Goal: Answer question/provide support

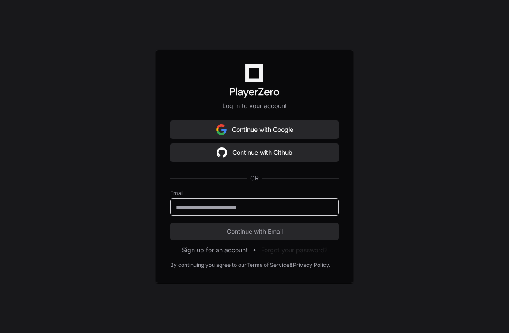
click at [233, 207] on input "email" at bounding box center [254, 207] width 157 height 9
type input "**********"
click at [170, 223] on button "Continue with Email" at bounding box center [254, 232] width 169 height 18
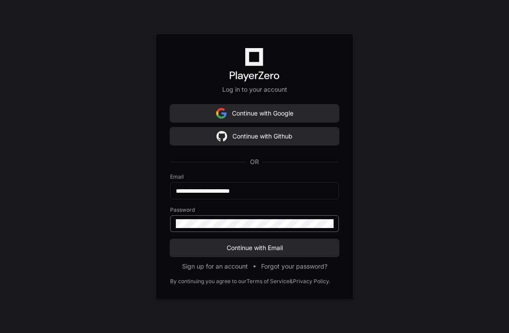
click at [170, 239] on button "Continue with Email" at bounding box center [254, 248] width 169 height 18
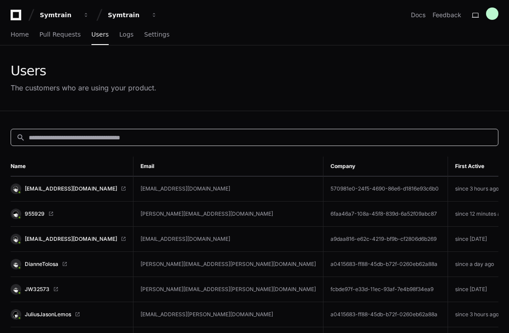
click at [102, 140] on input at bounding box center [260, 137] width 463 height 9
paste input "**********"
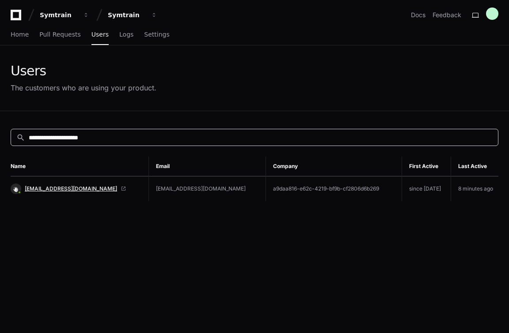
type input "**********"
click at [68, 189] on span "[EMAIL_ADDRESS][DOMAIN_NAME]" at bounding box center [71, 188] width 92 height 7
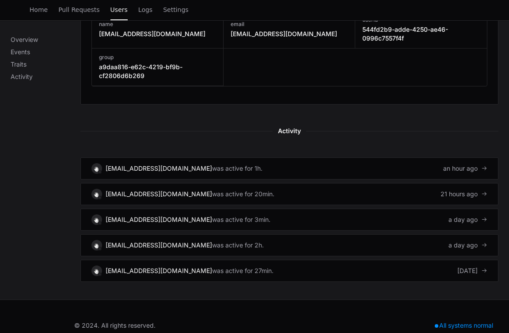
scroll to position [539, 0]
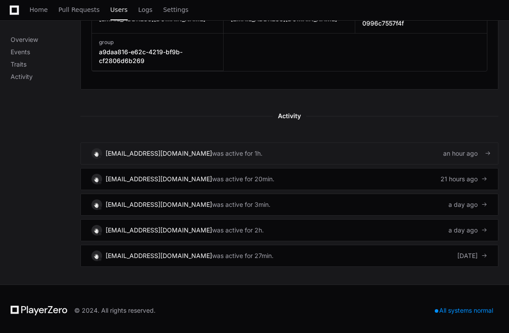
click at [388, 155] on link "[EMAIL_ADDRESS][DOMAIN_NAME] was active for 1h. an hour ago" at bounding box center [289, 154] width 418 height 22
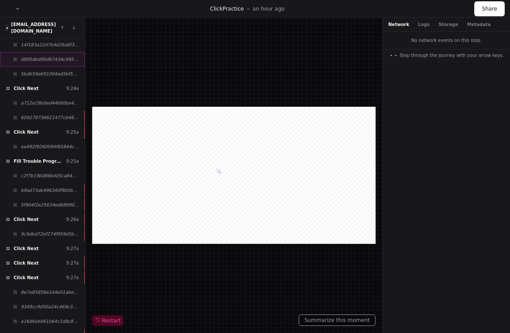
scroll to position [3425, 0]
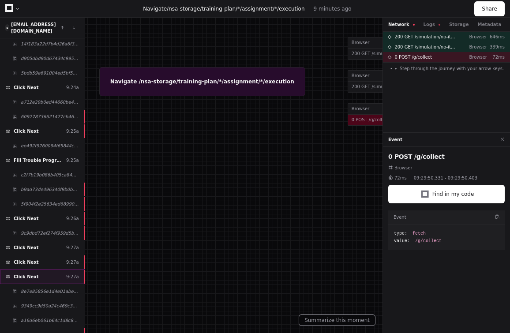
click at [46, 270] on div "Click Next 9:27a" at bounding box center [42, 277] width 85 height 15
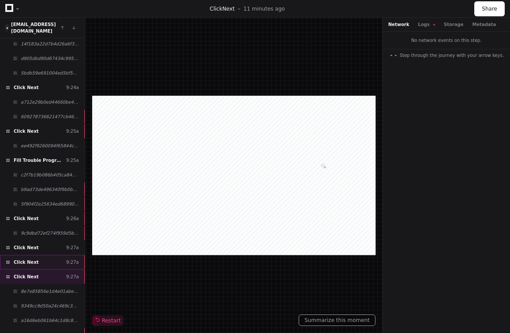
click at [46, 255] on div "Click Next 9:27a" at bounding box center [42, 262] width 85 height 15
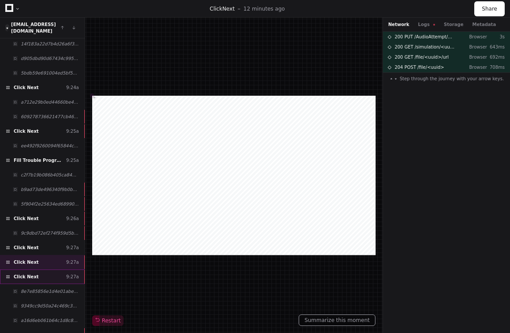
click at [42, 270] on div "Click Next 9:27a" at bounding box center [42, 277] width 85 height 15
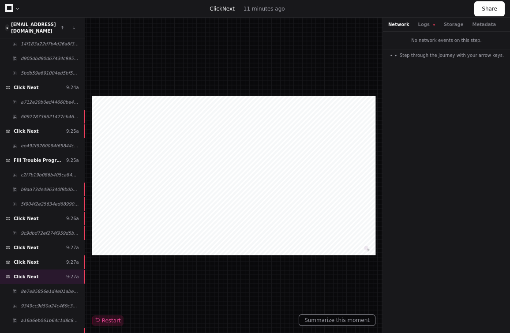
click at [412, 23] on div "Network Logs Storage Metadata" at bounding box center [442, 24] width 108 height 7
click at [418, 24] on button "Logs" at bounding box center [426, 24] width 17 height 7
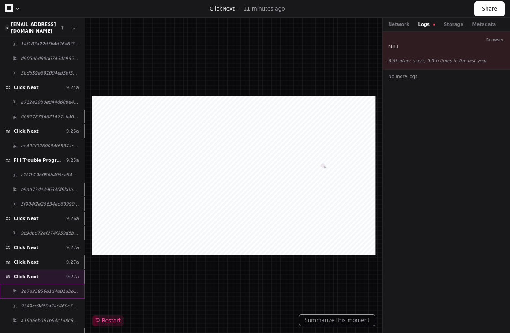
click at [46, 288] on span "8e7e85856e1d4e01abe40c705b71beb9" at bounding box center [50, 291] width 58 height 7
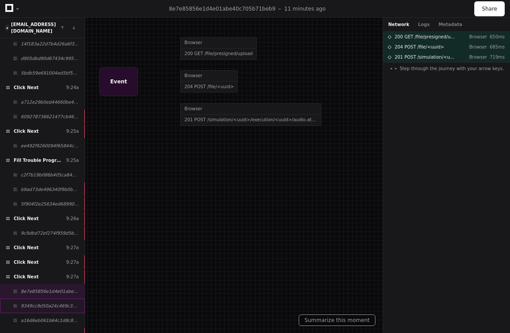
click at [46, 303] on span "9349cc9d50a24c469c360c260050f170" at bounding box center [50, 306] width 58 height 7
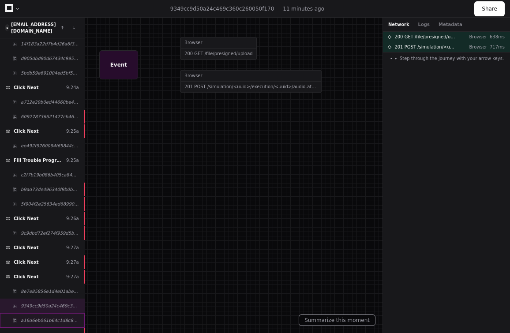
click at [44, 317] on span "a16d6eb061b64c1d8c8858db7c07414e" at bounding box center [50, 320] width 58 height 7
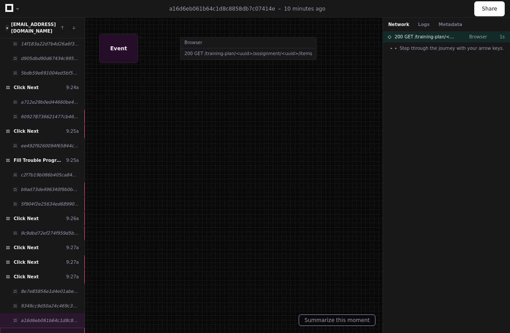
click at [43, 332] on span "387cb7759f1542e8b24957243e5c52de" at bounding box center [50, 335] width 58 height 7
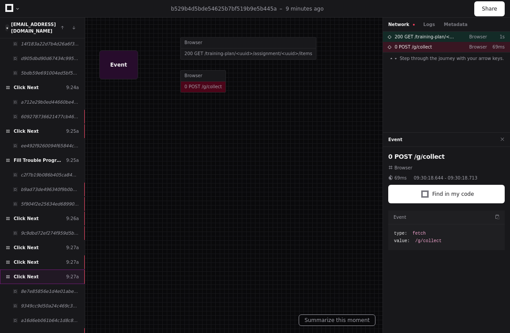
click at [40, 270] on div "Click Next 9:27a" at bounding box center [42, 277] width 85 height 15
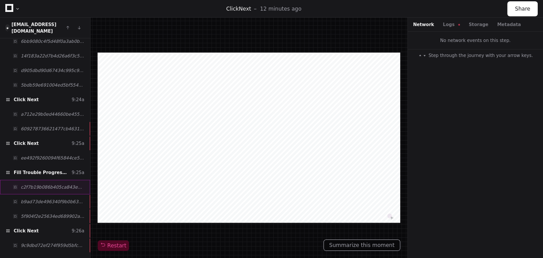
scroll to position [3393, 0]
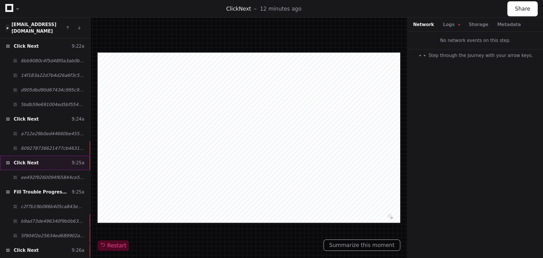
click at [41, 155] on div "Click Next 9:25a" at bounding box center [45, 162] width 90 height 15
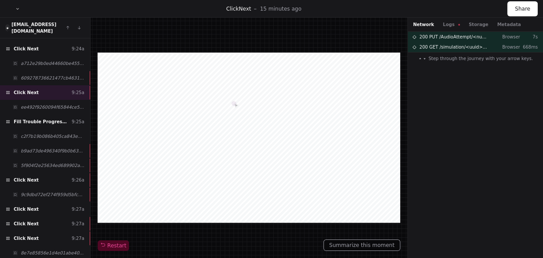
scroll to position [3464, 0]
